Goal: Check status

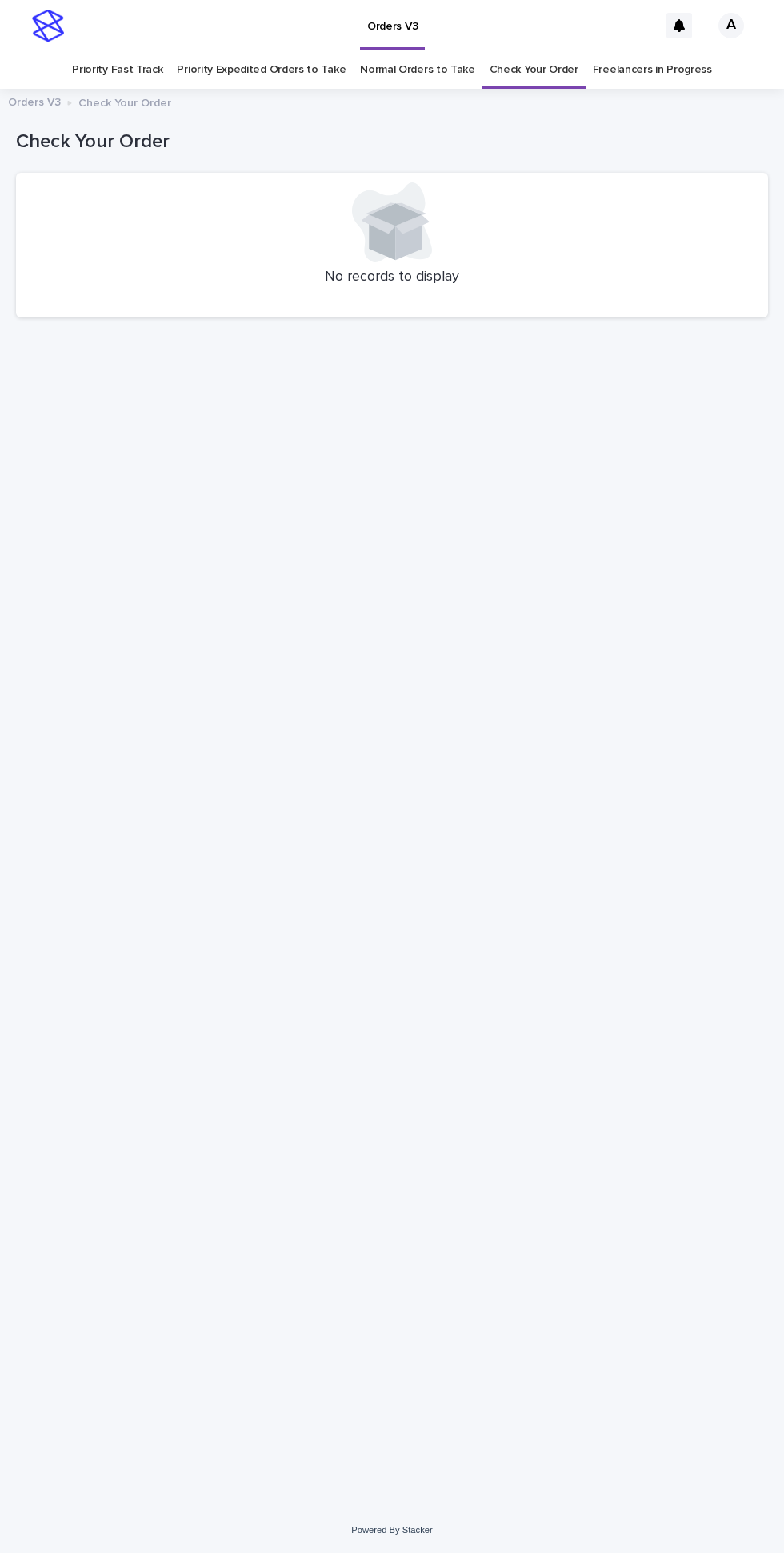
scroll to position [52, 0]
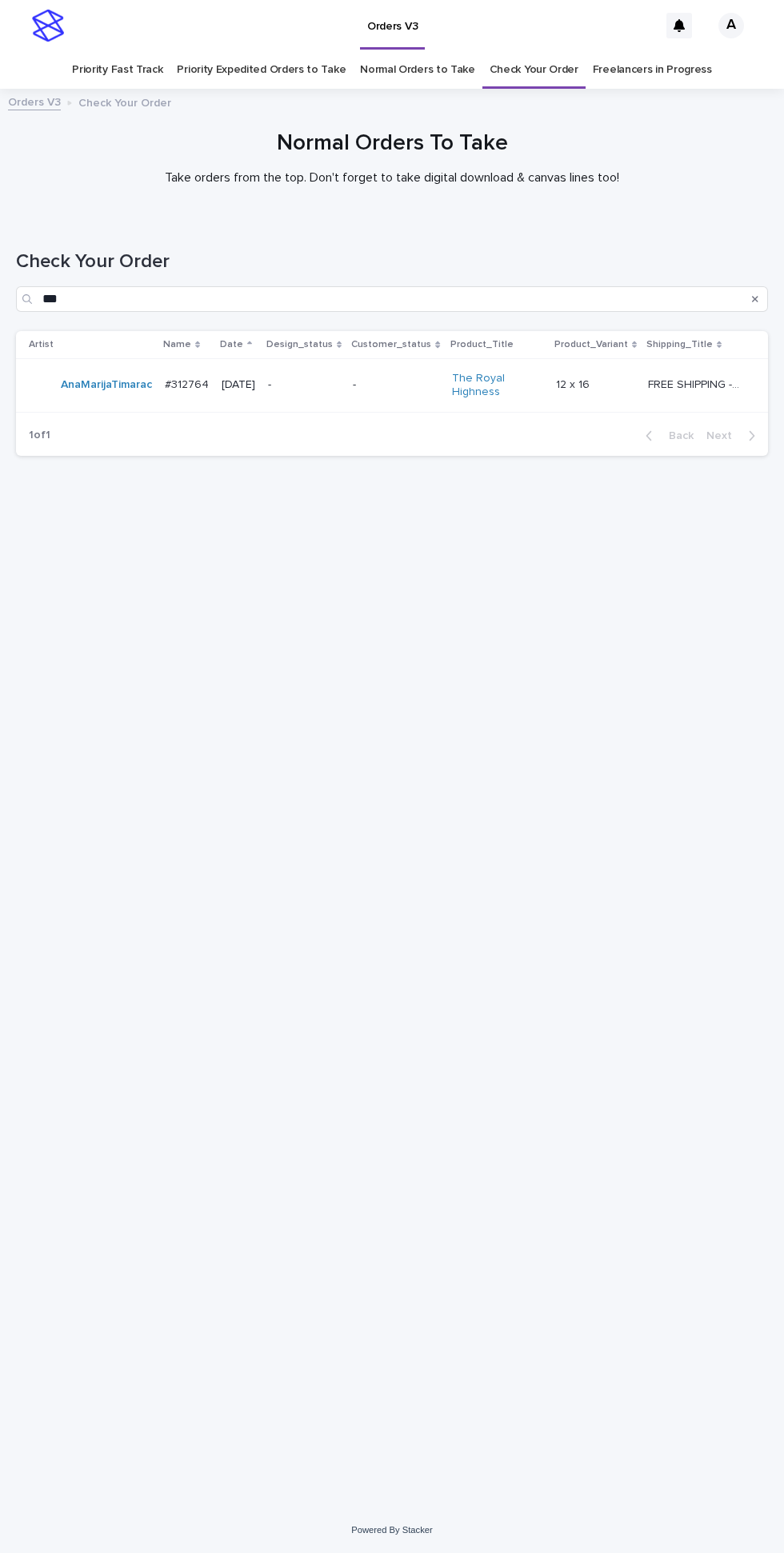
click at [377, 372] on div "-" at bounding box center [395, 385] width 85 height 26
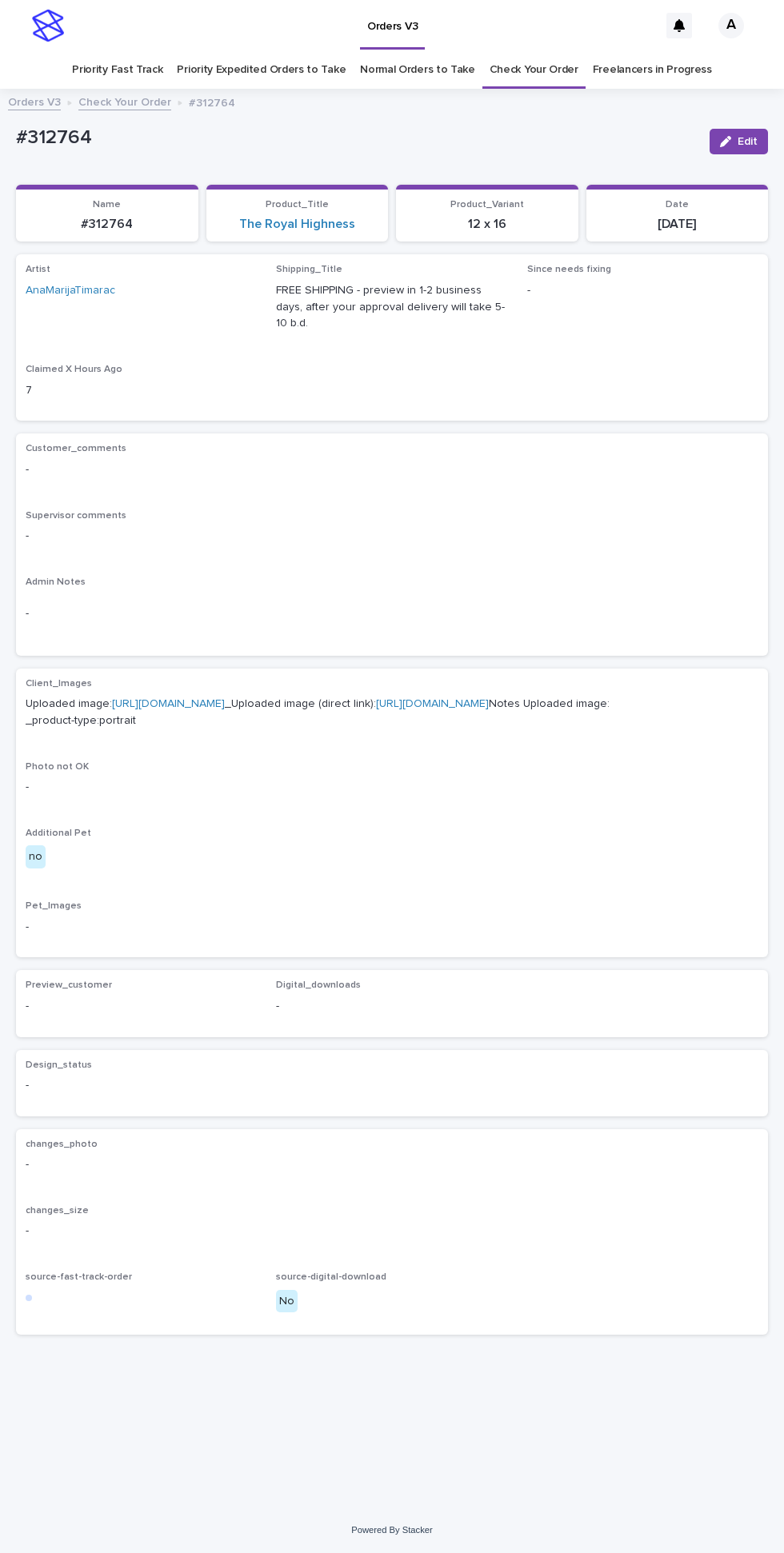
click at [616, 52] on link "Freelancers in Progress" at bounding box center [652, 70] width 119 height 38
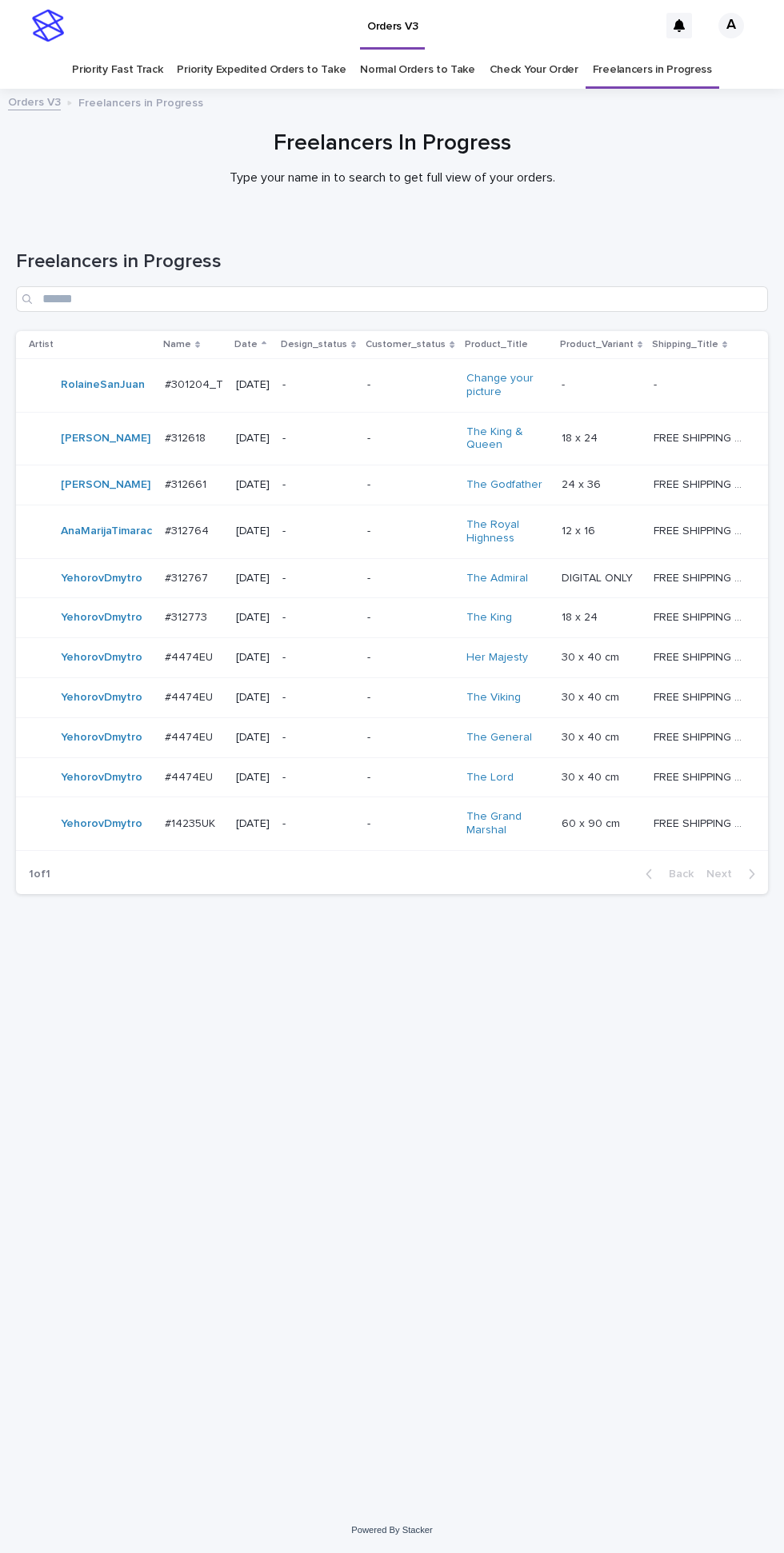
click at [313, 1508] on div "Loading... Saving… Loading... Saving… Freelancers in Progress Artist Name Date …" at bounding box center [392, 863] width 784 height 1289
